Goal: Task Accomplishment & Management: Manage account settings

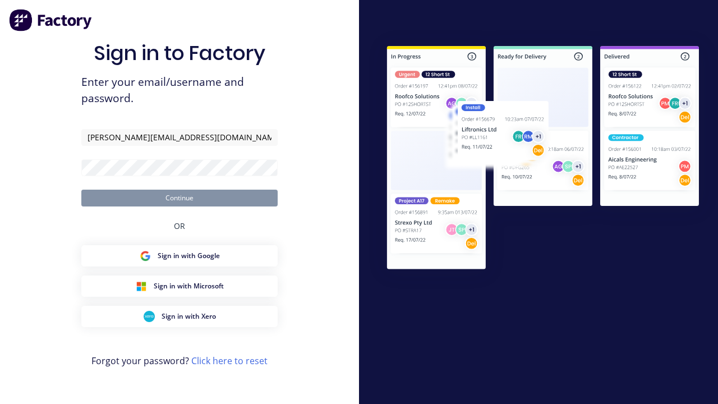
type input "[PERSON_NAME][EMAIL_ADDRESS][DOMAIN_NAME]"
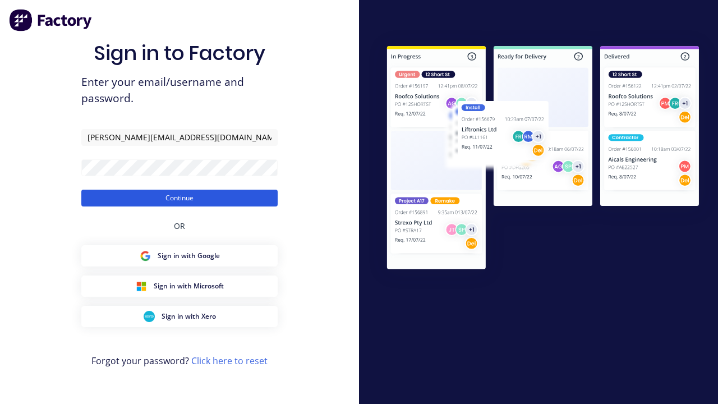
click at [179, 197] on button "Continue" at bounding box center [179, 198] width 196 height 17
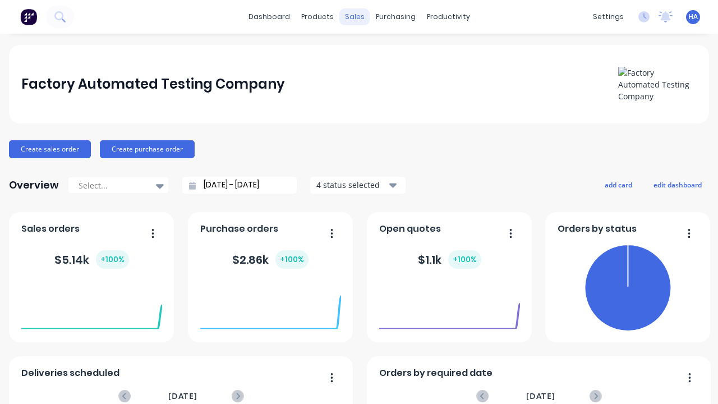
click at [354, 17] on div "sales" at bounding box center [354, 16] width 31 height 17
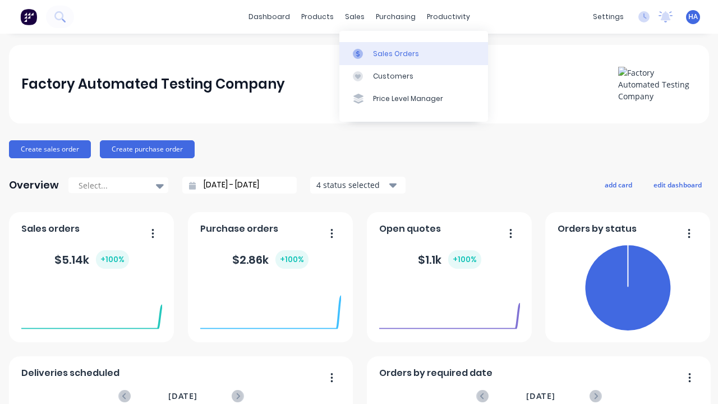
click at [413, 53] on div "Sales Orders" at bounding box center [396, 54] width 46 height 10
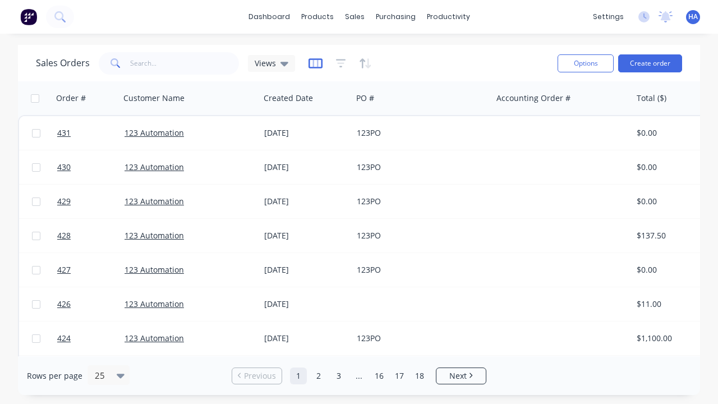
click at [315, 63] on icon "button" at bounding box center [315, 63] width 14 height 11
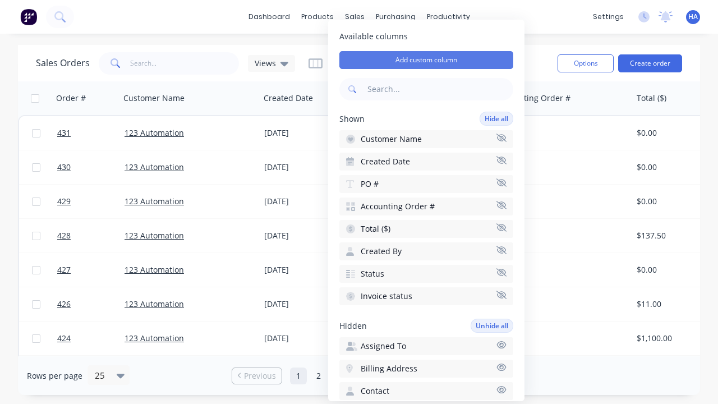
click at [426, 60] on button "Add custom column" at bounding box center [426, 60] width 174 height 18
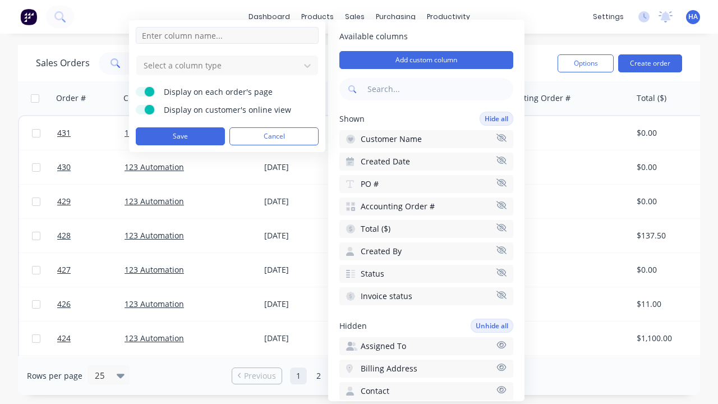
click at [227, 35] on input at bounding box center [227, 35] width 183 height 17
type input "New Custom Text Column"
click at [218, 65] on div at bounding box center [217, 65] width 151 height 14
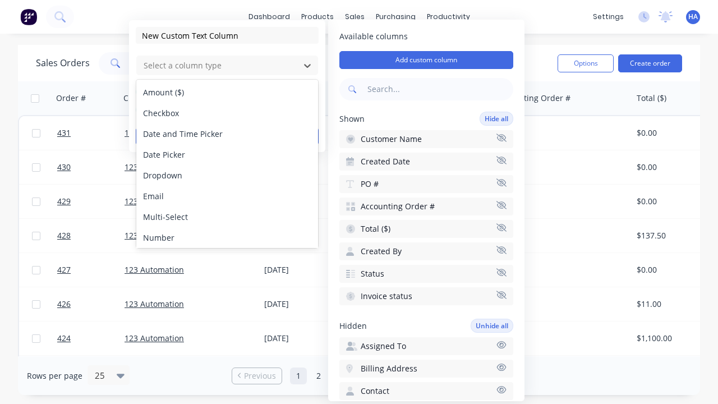
click at [227, 269] on div "Text" at bounding box center [227, 279] width 182 height 21
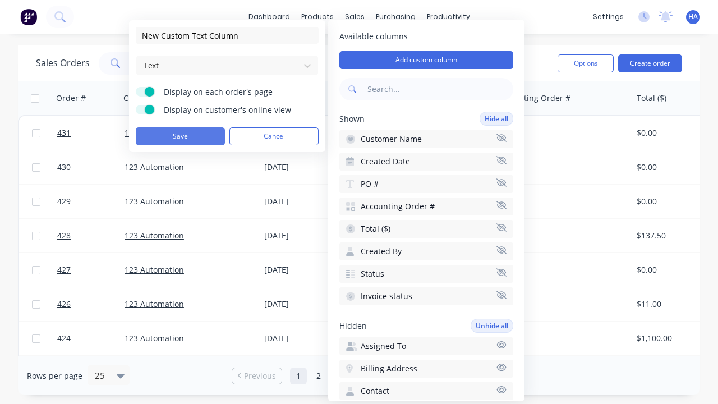
click at [180, 136] on button "Save" at bounding box center [180, 136] width 89 height 18
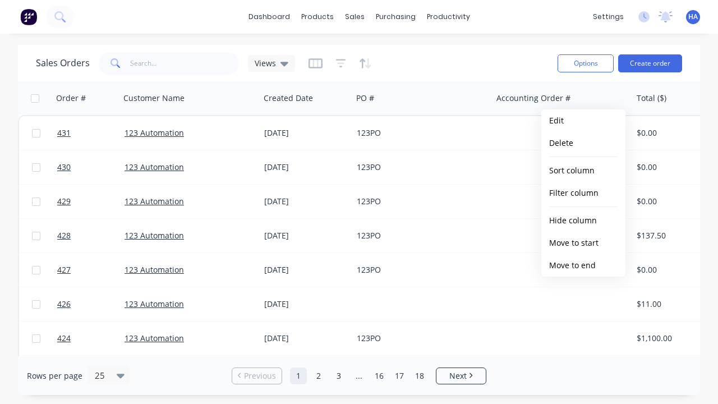
scroll to position [0, 530]
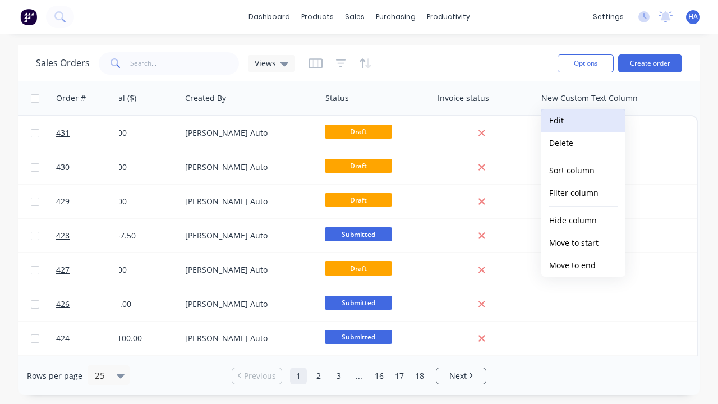
click at [583, 121] on button "Edit" at bounding box center [583, 120] width 84 height 22
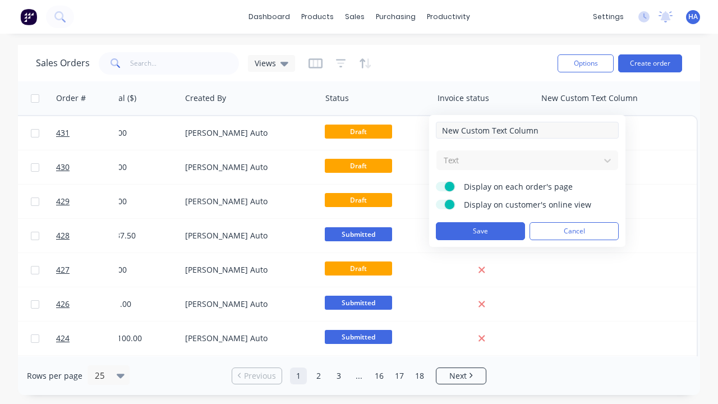
click at [527, 130] on input "New Custom Text Column" at bounding box center [527, 130] width 183 height 17
type input "New Custom Text Column - Updated"
click at [480, 231] on button "Save" at bounding box center [480, 231] width 89 height 18
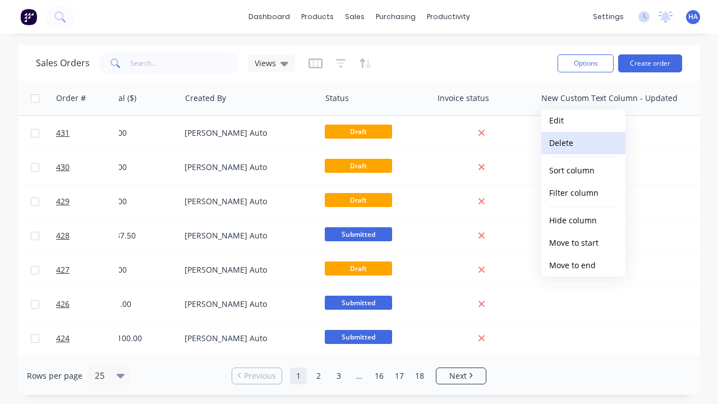
click at [583, 143] on button "Delete" at bounding box center [583, 143] width 84 height 22
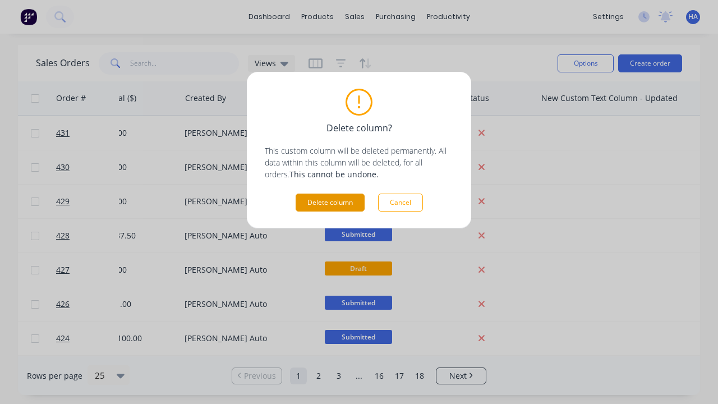
click at [330, 202] on button "Delete column" at bounding box center [329, 202] width 69 height 18
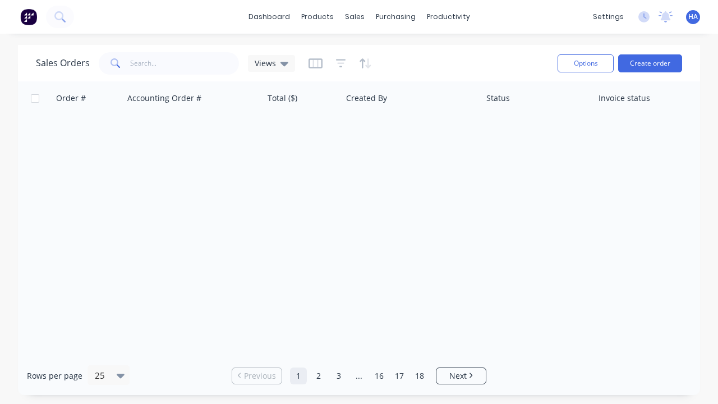
scroll to position [0, 369]
